Goal: Task Accomplishment & Management: Manage account settings

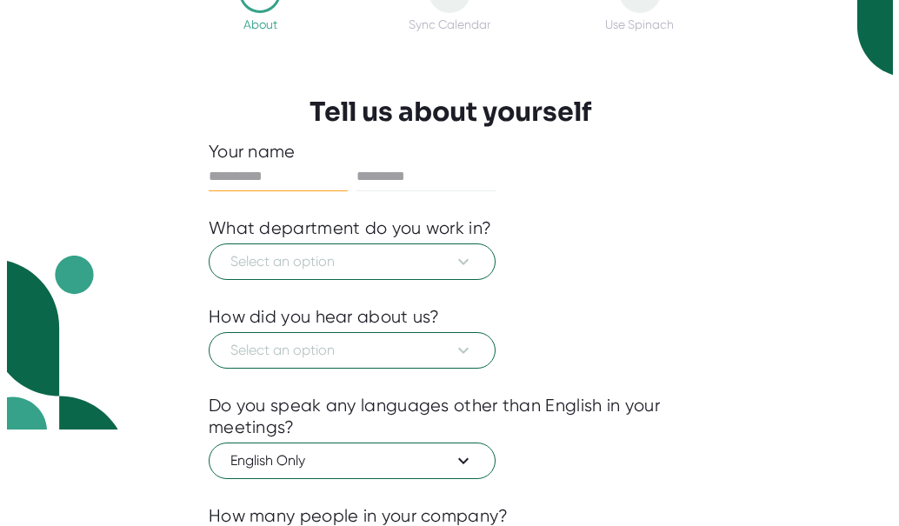
scroll to position [86, 0]
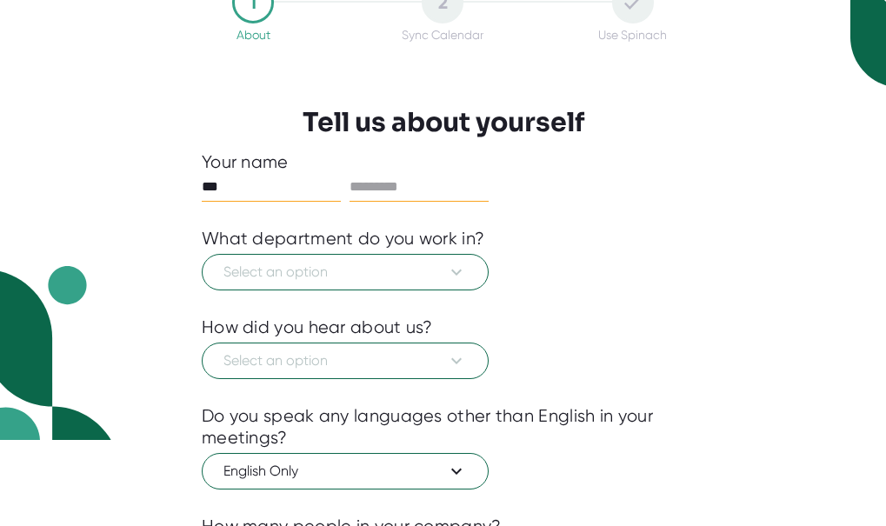
type input "***"
click at [409, 190] on input "text" at bounding box center [419, 187] width 139 height 28
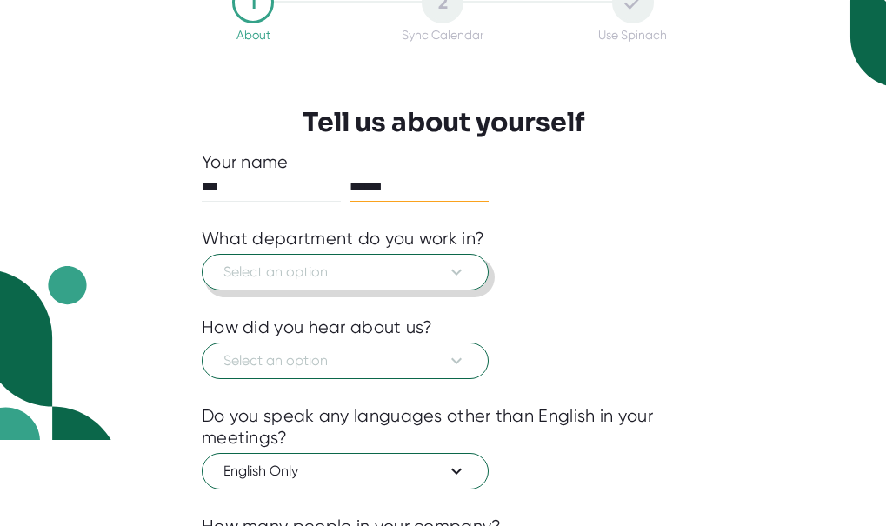
type input "******"
click at [419, 266] on span "Select an option" at bounding box center [344, 272] width 243 height 21
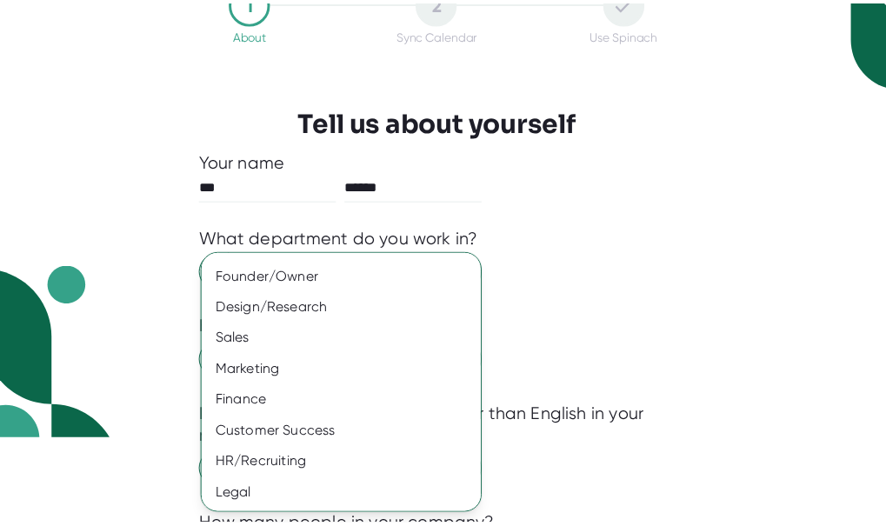
scroll to position [152, 0]
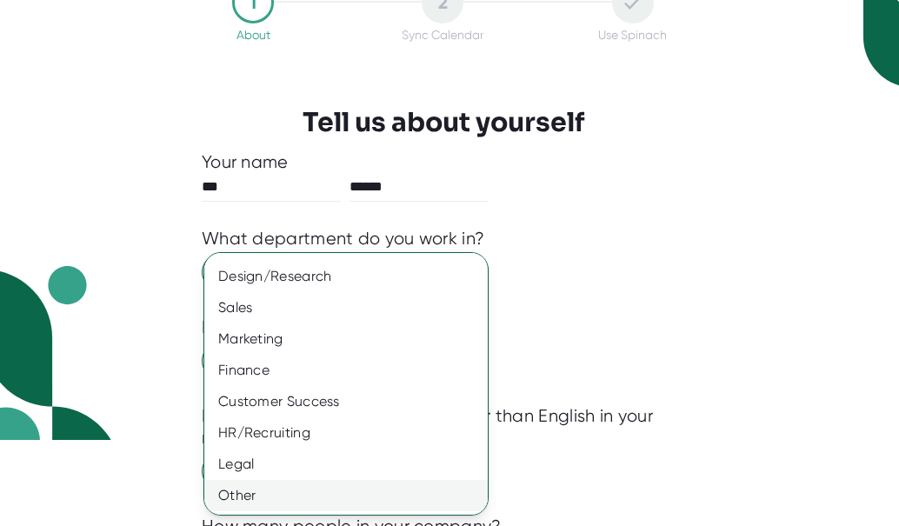
click at [263, 492] on div "Other" at bounding box center [352, 495] width 296 height 31
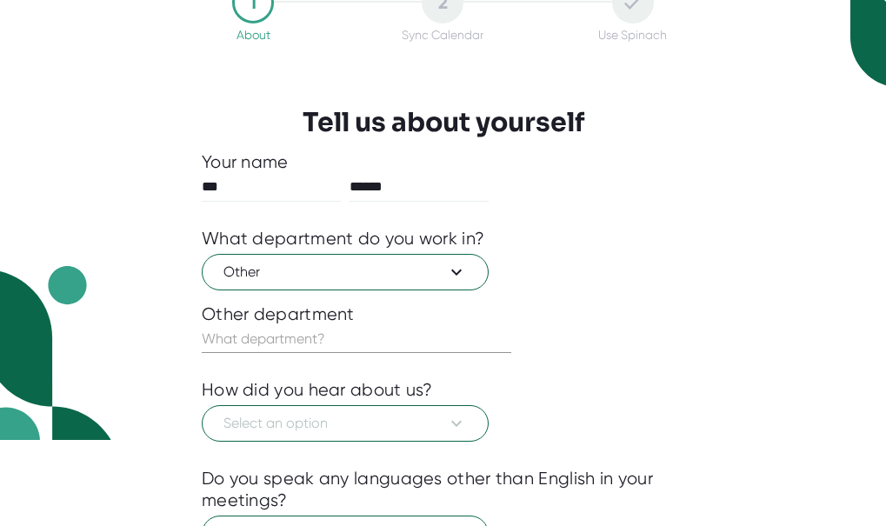
click at [330, 335] on input "text" at bounding box center [357, 339] width 310 height 28
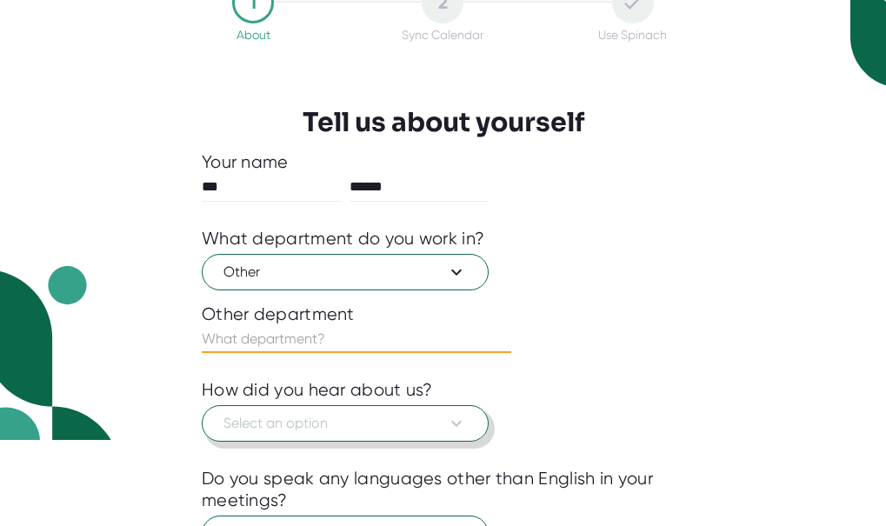
click at [333, 418] on span "Select an option" at bounding box center [344, 423] width 243 height 21
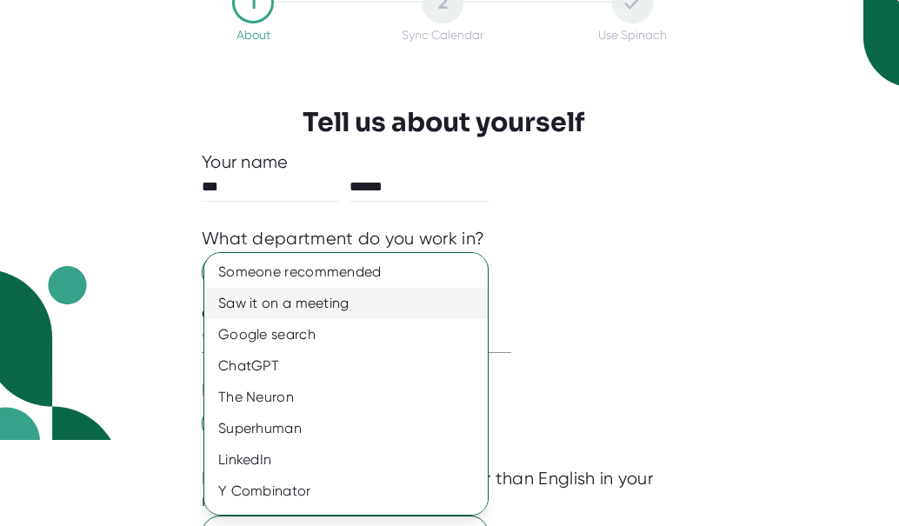
click at [380, 304] on div "Saw it on a meeting" at bounding box center [352, 303] width 296 height 31
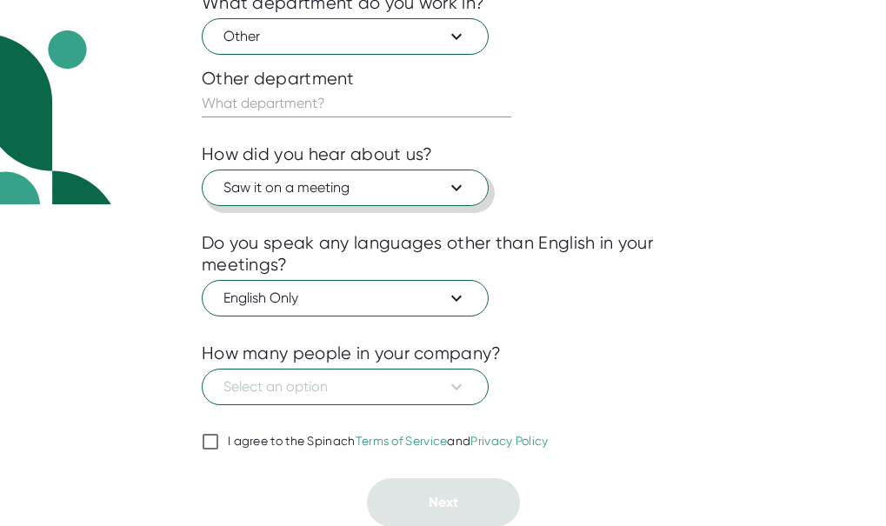
scroll to position [323, 0]
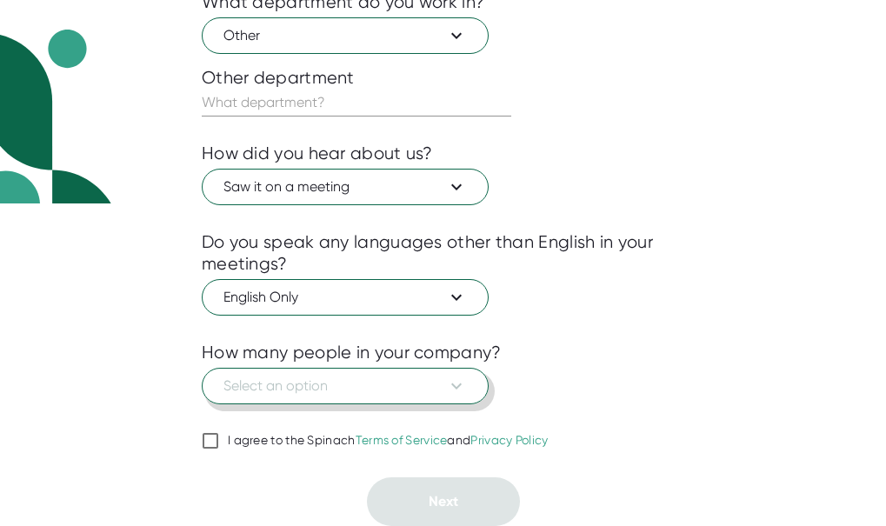
click at [344, 389] on span "Select an option" at bounding box center [344, 386] width 243 height 21
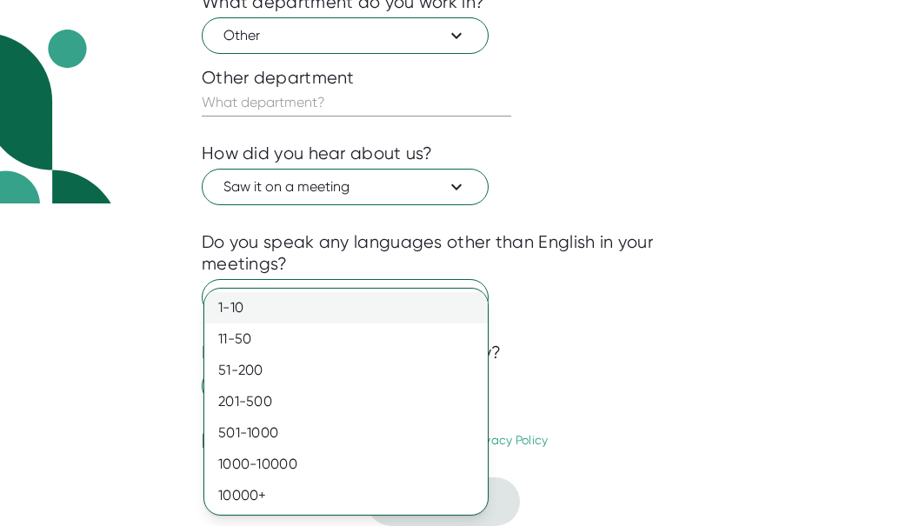
click at [281, 310] on div "1-10" at bounding box center [345, 307] width 283 height 31
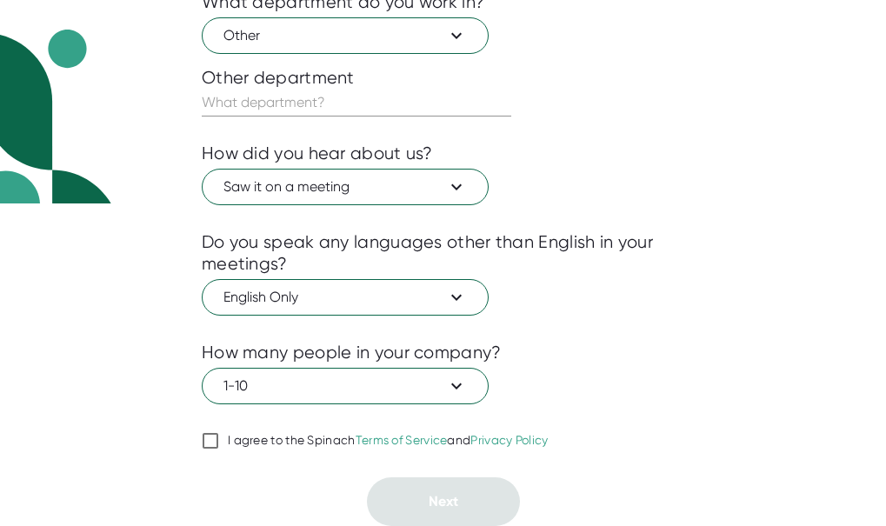
click at [213, 421] on div at bounding box center [443, 417] width 483 height 26
click at [208, 437] on input "I agree to the Spinach Terms of Service and Privacy Policy" at bounding box center [210, 440] width 17 height 21
checkbox input "true"
click at [346, 97] on input "text" at bounding box center [357, 103] width 310 height 28
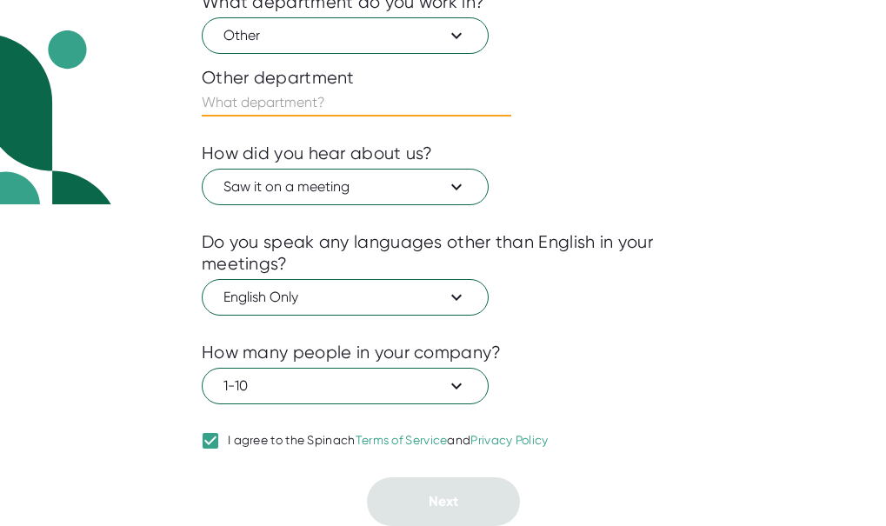
type input "o"
type input "p"
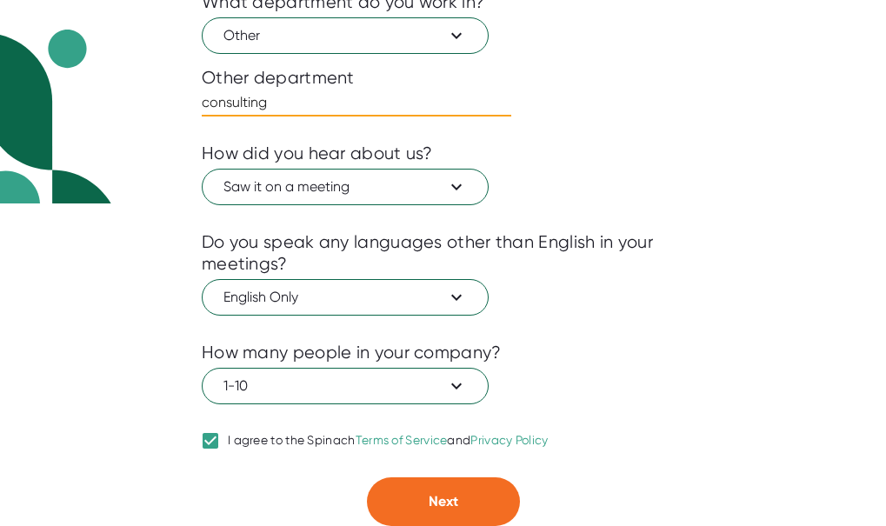
type input "consulting"
click at [415, 476] on div at bounding box center [443, 464] width 483 height 26
click at [415, 486] on button "Next" at bounding box center [443, 501] width 153 height 49
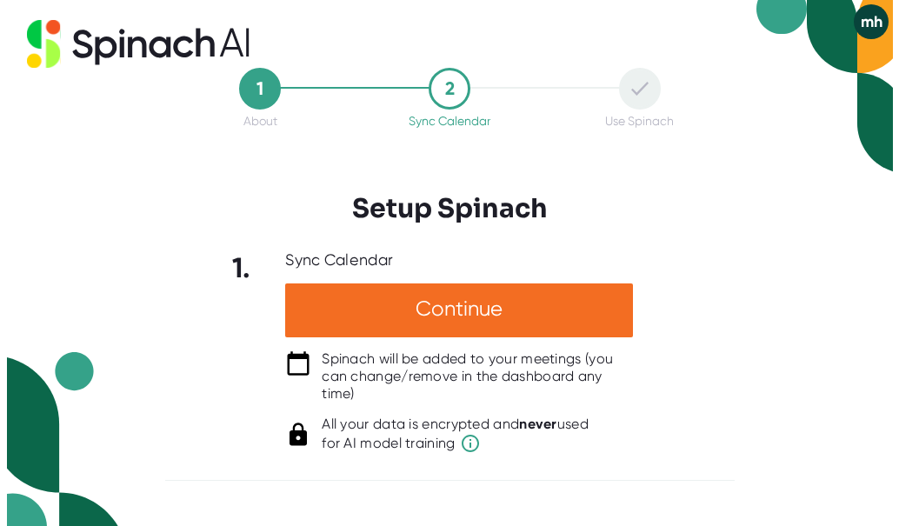
scroll to position [0, 0]
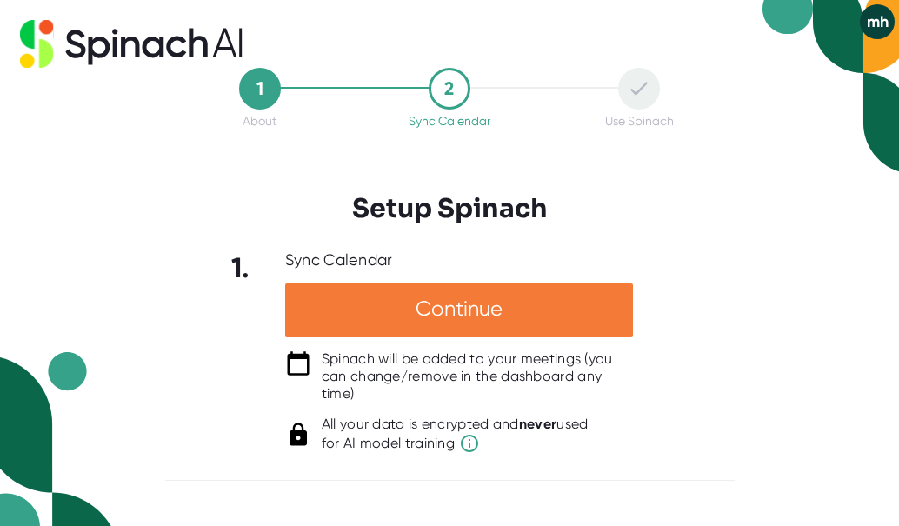
click at [475, 324] on div "Continue" at bounding box center [459, 310] width 348 height 54
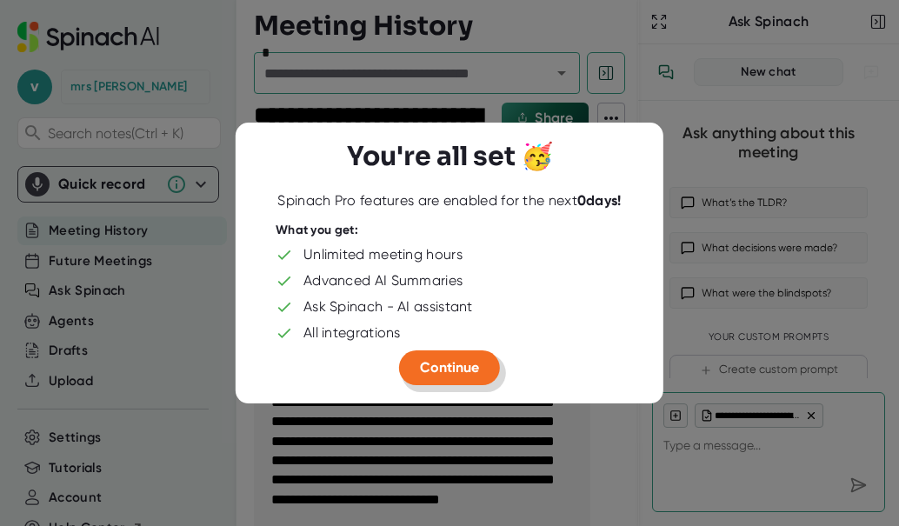
click at [440, 360] on span "Continue" at bounding box center [449, 367] width 59 height 17
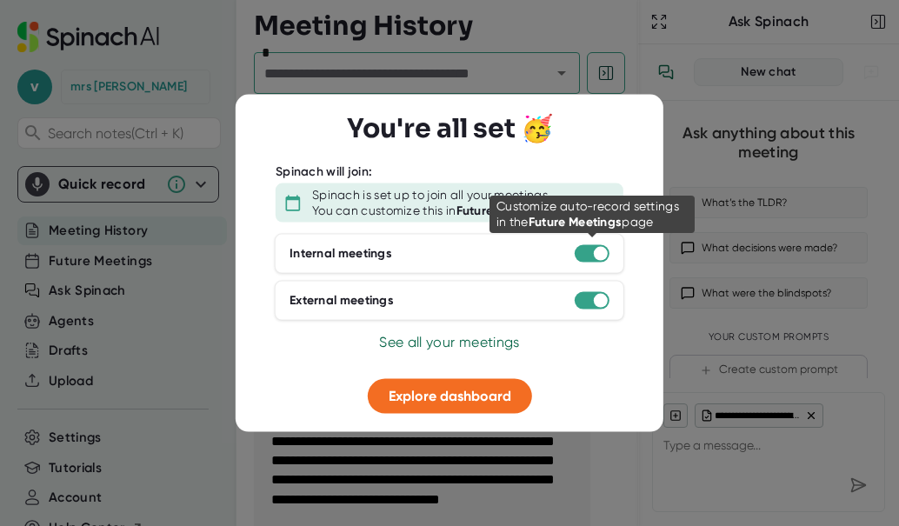
click at [602, 249] on div at bounding box center [601, 254] width 14 height 14
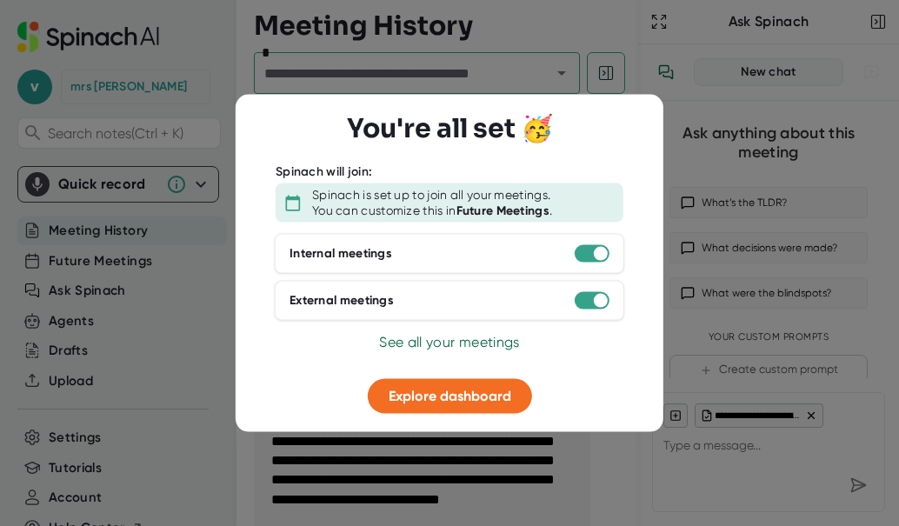
click at [596, 262] on div at bounding box center [592, 253] width 35 height 17
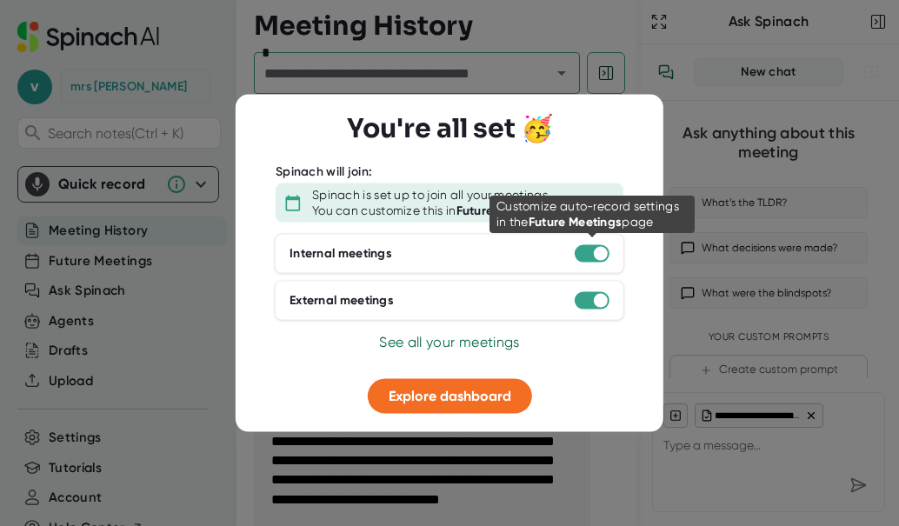
click at [596, 256] on div at bounding box center [601, 254] width 14 height 14
click at [596, 252] on div at bounding box center [601, 254] width 14 height 14
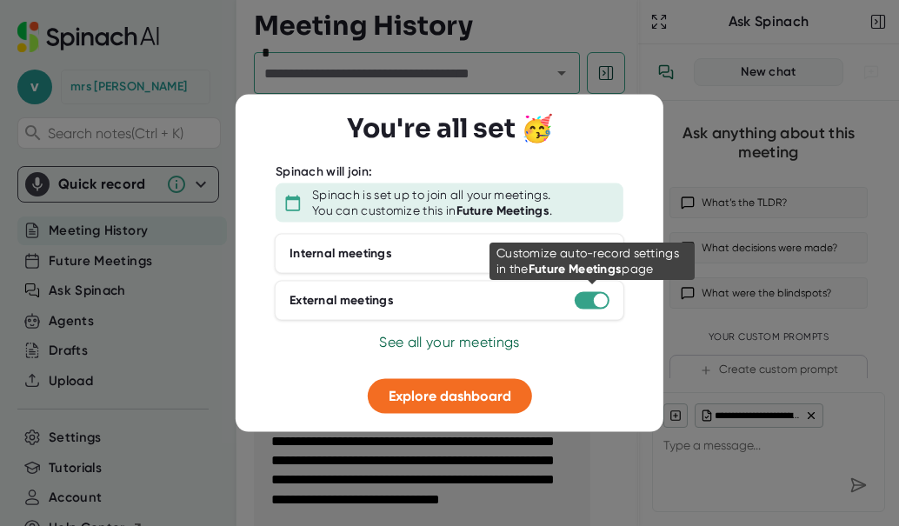
click at [578, 297] on div at bounding box center [592, 300] width 35 height 17
click at [589, 297] on div at bounding box center [592, 300] width 35 height 17
click at [601, 294] on div at bounding box center [601, 301] width 14 height 14
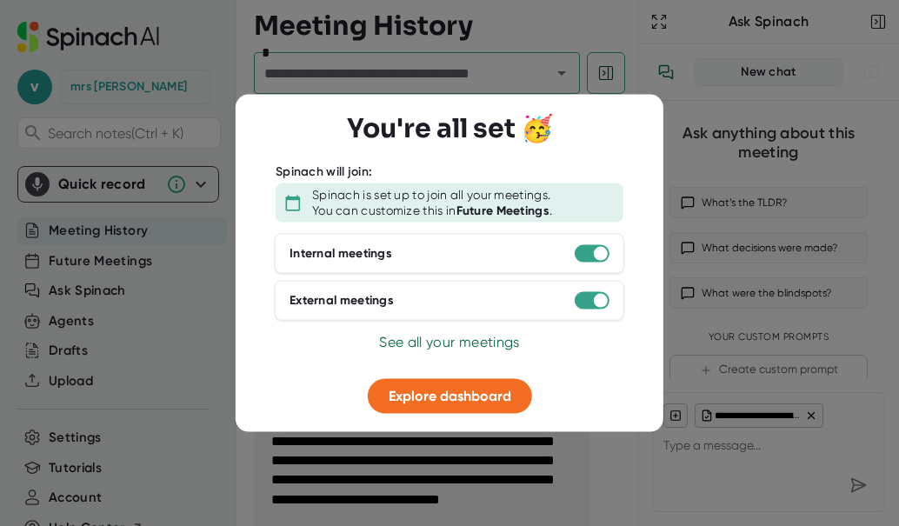
click at [589, 284] on div "External meetings" at bounding box center [450, 301] width 350 height 40
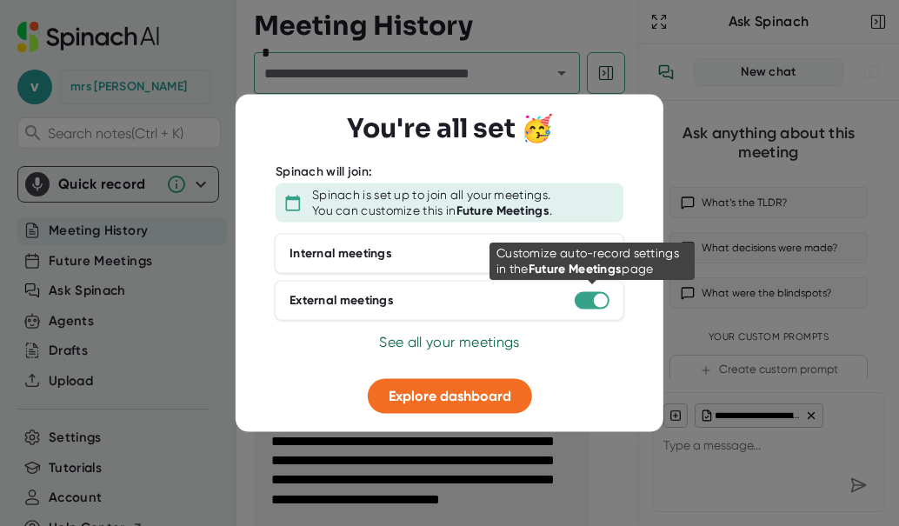
click at [589, 300] on div at bounding box center [592, 300] width 35 height 17
drag, startPoint x: 589, startPoint y: 300, endPoint x: 501, endPoint y: 197, distance: 135.6
click at [501, 197] on div "Spinach is set up to join all your meetings." at bounding box center [431, 196] width 238 height 16
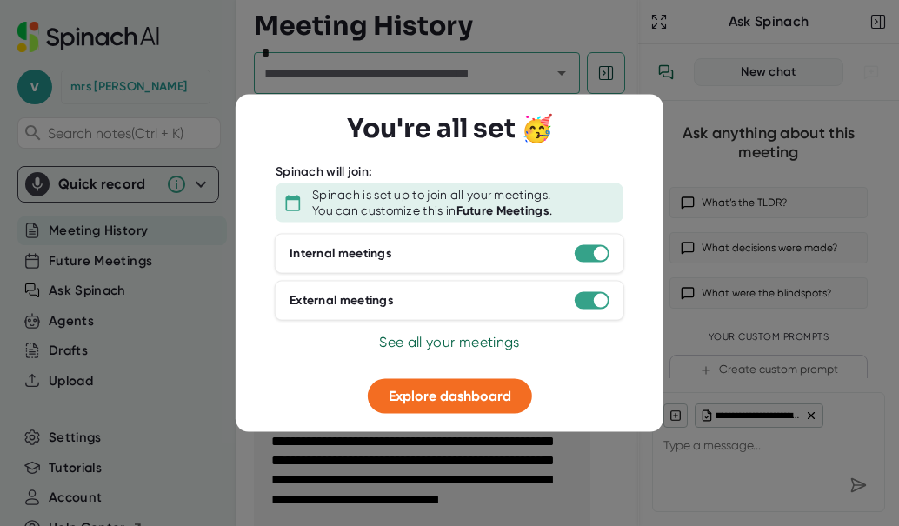
click at [358, 185] on div "Spinach is set up to join all your meetings. You can customize this in Future M…" at bounding box center [450, 202] width 348 height 39
click at [597, 244] on div "Internal meetings" at bounding box center [450, 254] width 350 height 40
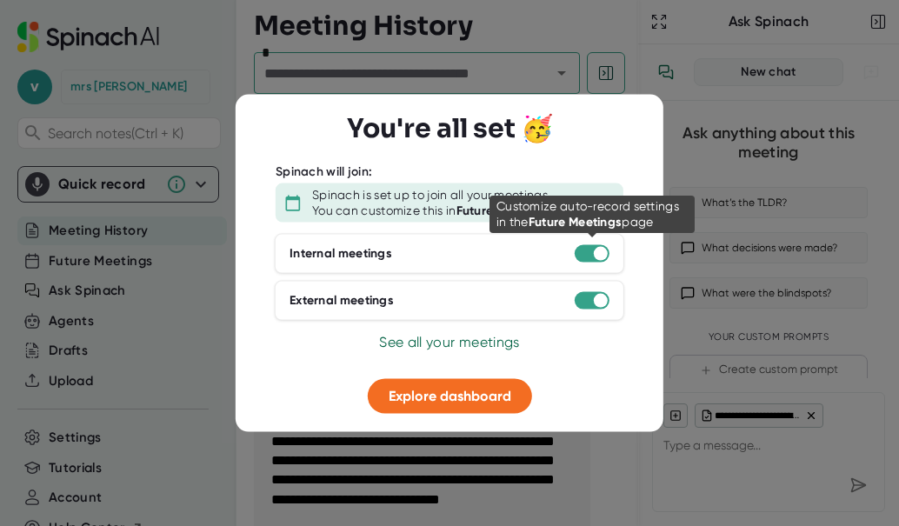
click at [589, 254] on div at bounding box center [592, 253] width 35 height 17
click at [598, 245] on div at bounding box center [592, 253] width 35 height 17
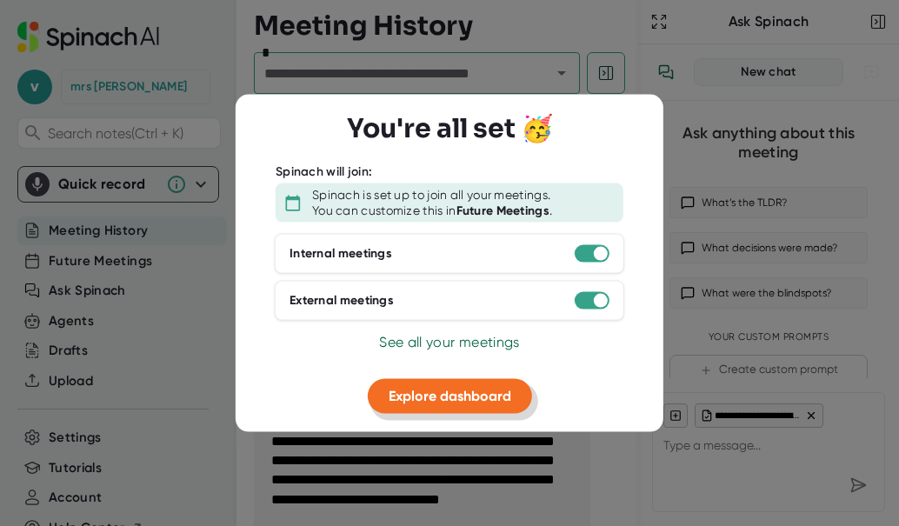
click at [434, 386] on button "Explore dashboard" at bounding box center [450, 396] width 164 height 35
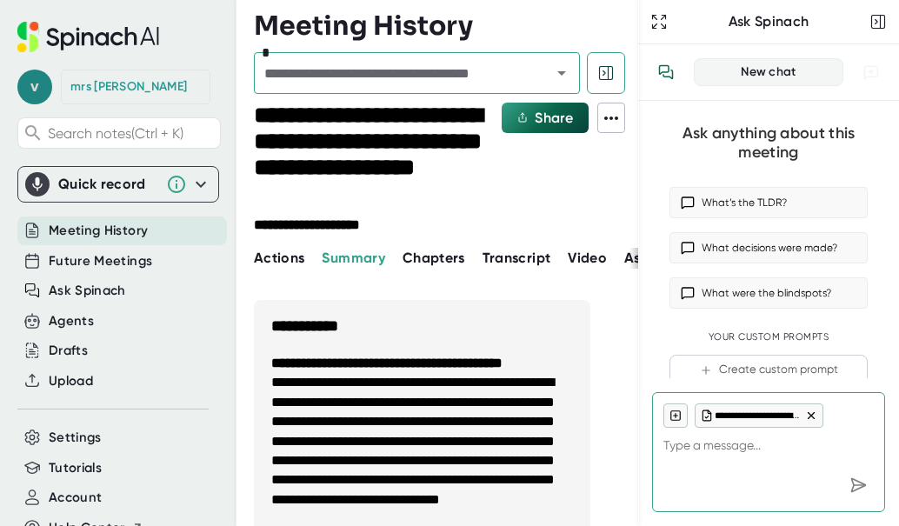
click at [42, 81] on span "v" at bounding box center [34, 87] width 35 height 35
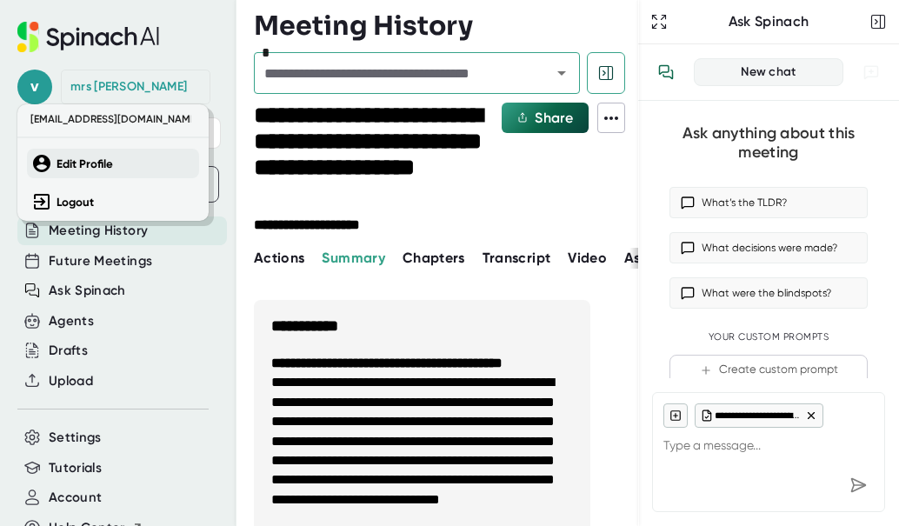
click at [107, 164] on b "Edit Profile" at bounding box center [85, 163] width 57 height 15
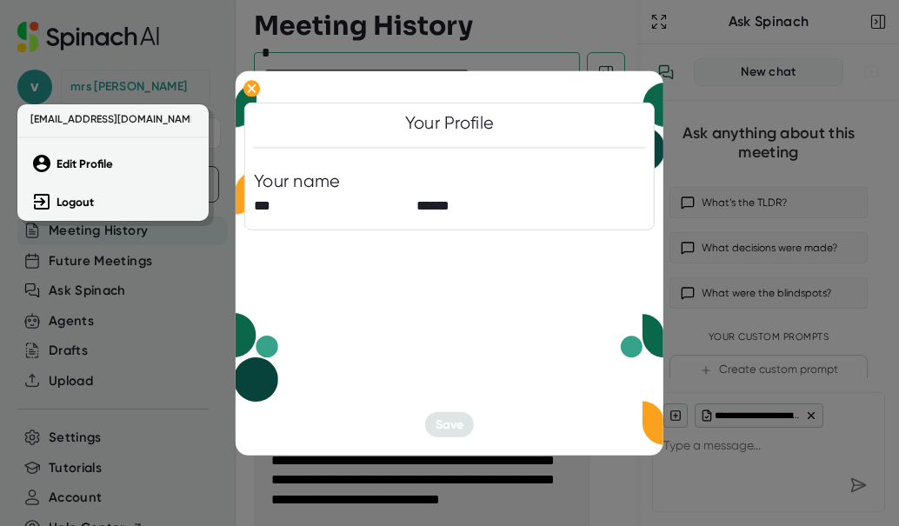
click at [265, 77] on div at bounding box center [449, 263] width 899 height 526
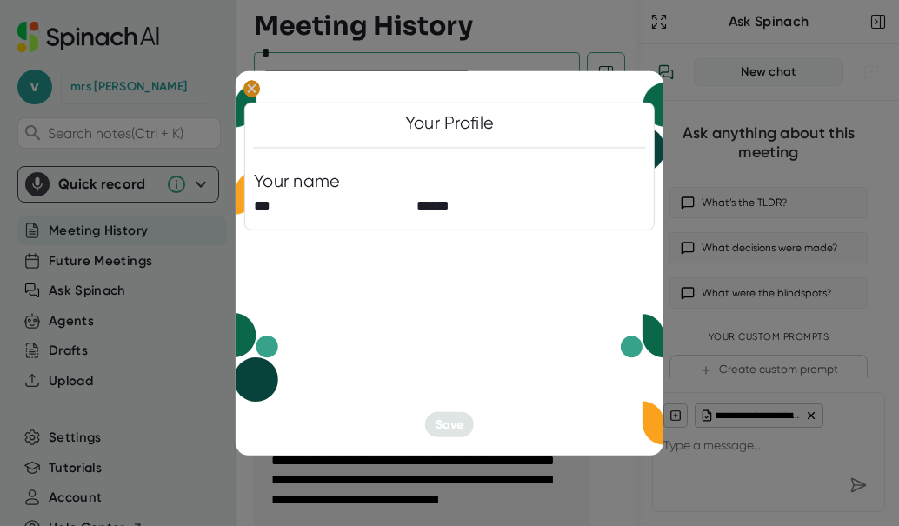
click at [252, 83] on ellipse at bounding box center [251, 88] width 17 height 17
type textarea "x"
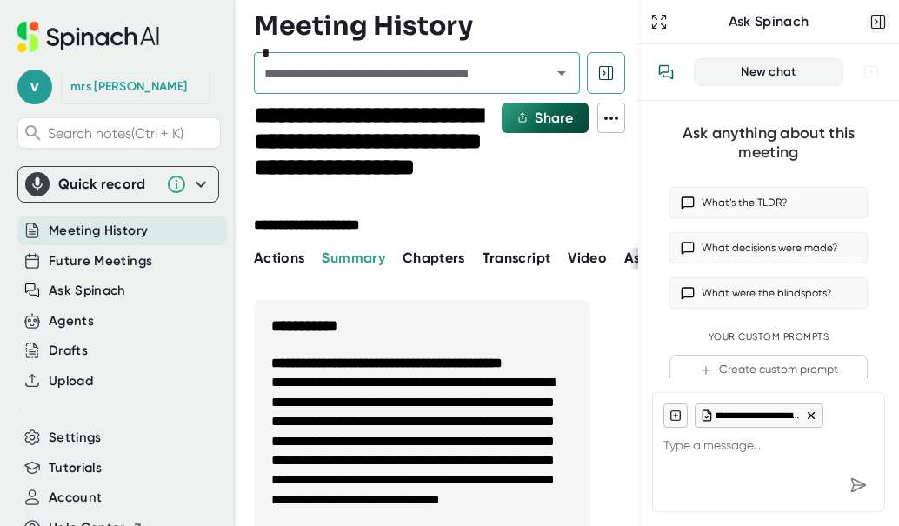
click at [878, 10] on button "button" at bounding box center [878, 22] width 24 height 24
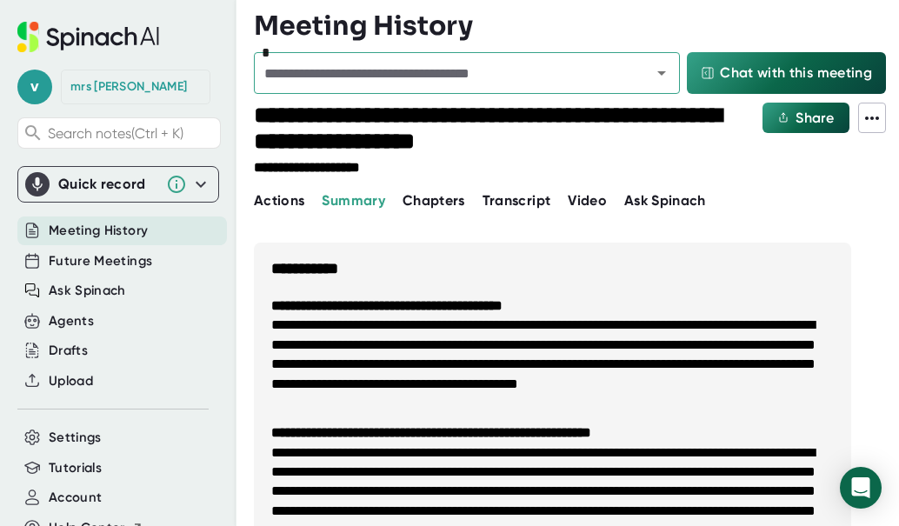
click at [101, 224] on span "Meeting History" at bounding box center [98, 231] width 99 height 20
click at [102, 255] on span "Future Meetings" at bounding box center [100, 261] width 103 height 20
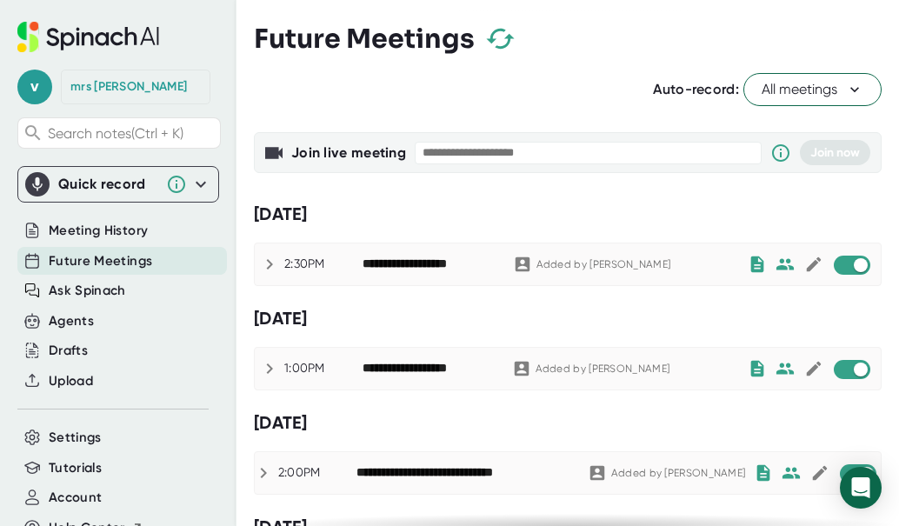
click at [822, 82] on span "All meetings" at bounding box center [813, 89] width 102 height 21
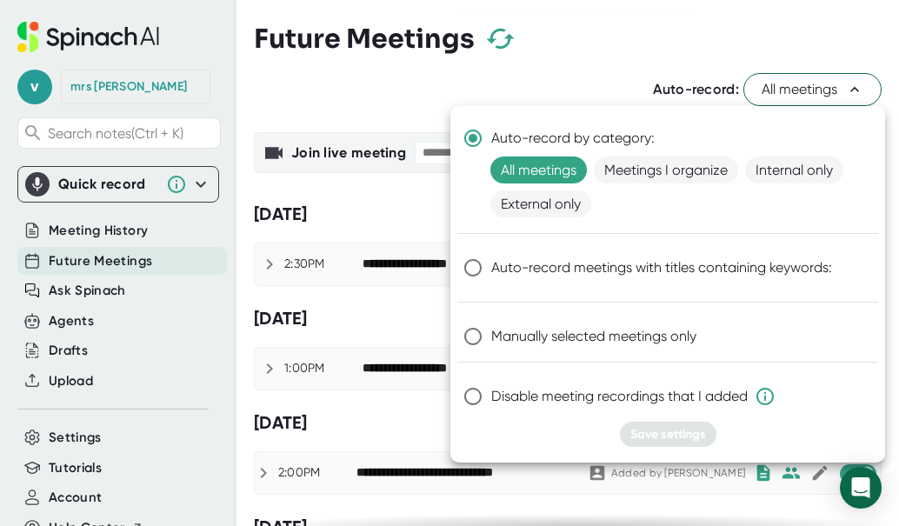
click at [492, 397] on span "Disable meeting recordings that I added" at bounding box center [633, 396] width 284 height 21
click at [491, 397] on input "Disable meeting recordings that I added" at bounding box center [473, 396] width 37 height 37
radio input "true"
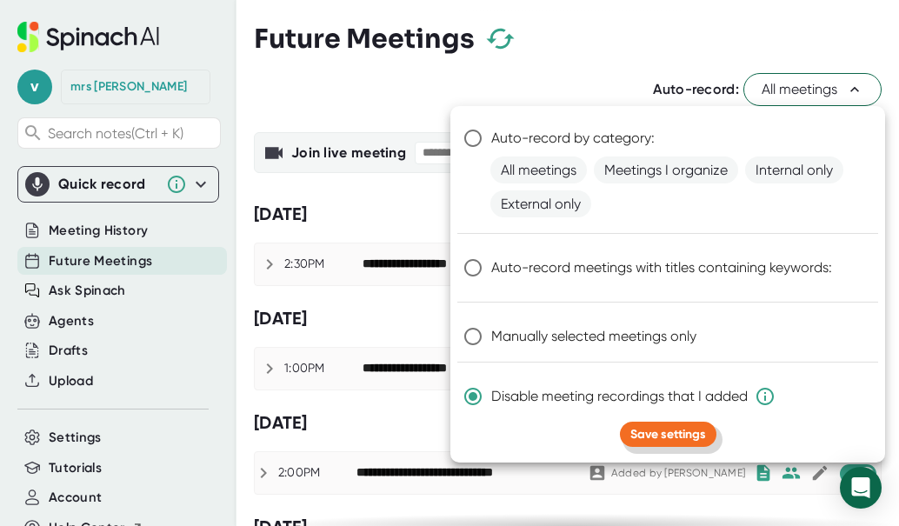
click at [690, 435] on span "Save settings" at bounding box center [668, 434] width 76 height 15
radio input "true"
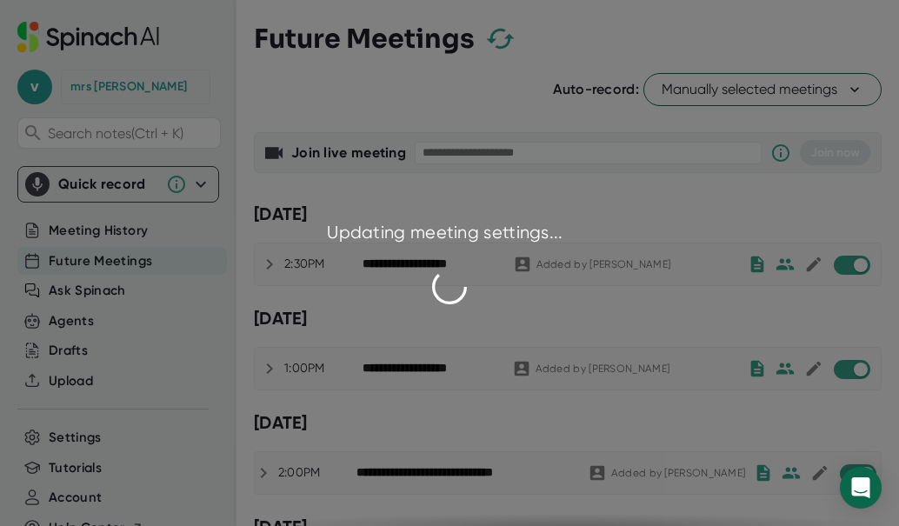
checkbox input "false"
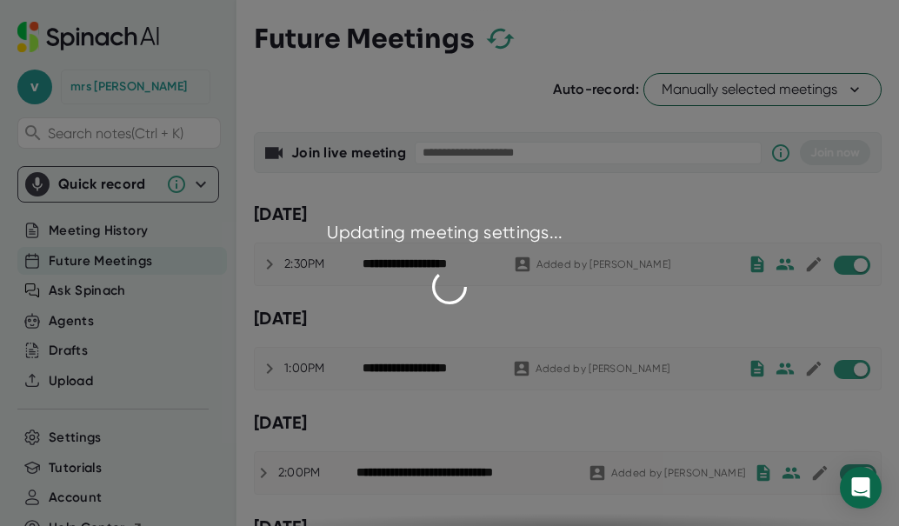
checkbox input "false"
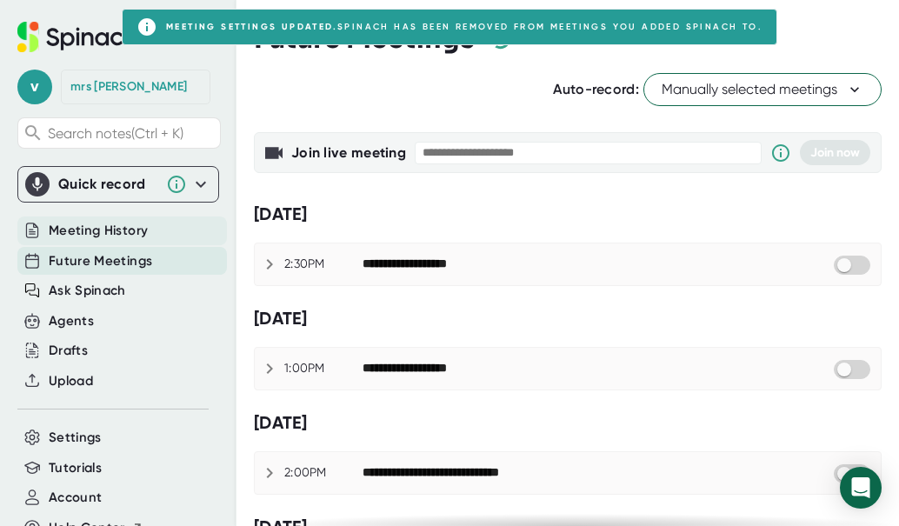
click at [100, 224] on span "Meeting History" at bounding box center [98, 231] width 99 height 20
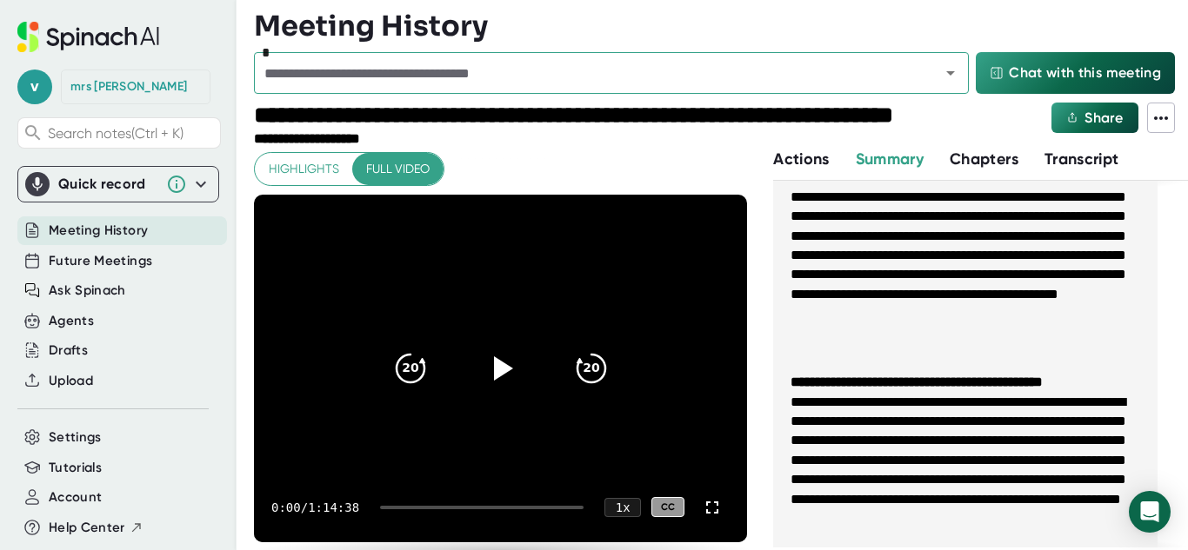
click at [885, 156] on span "Chapters" at bounding box center [983, 159] width 69 height 19
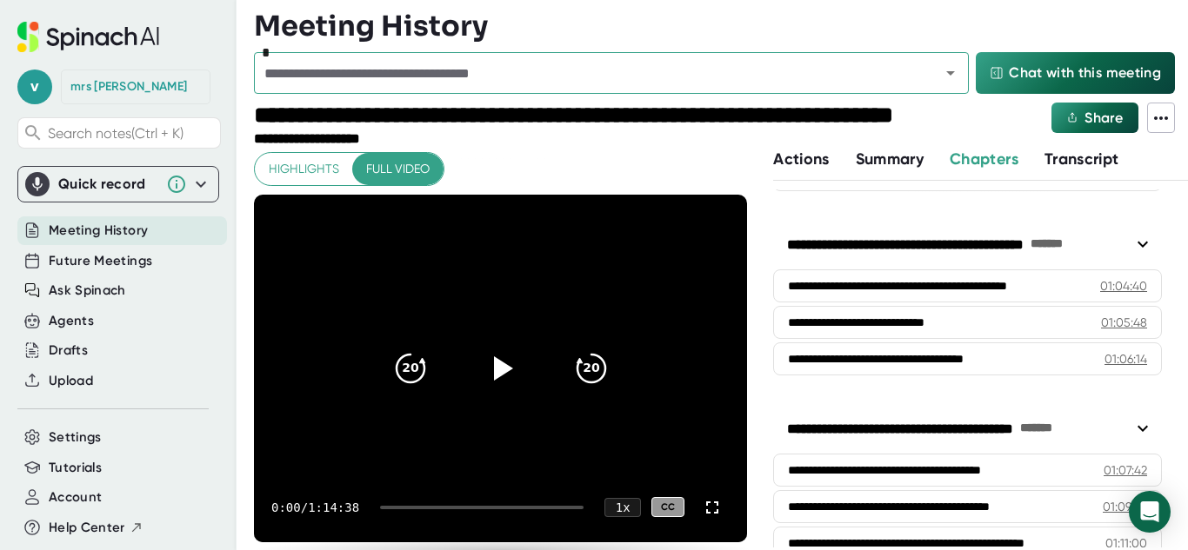
scroll to position [2716, 0]
